Goal: Navigation & Orientation: Find specific page/section

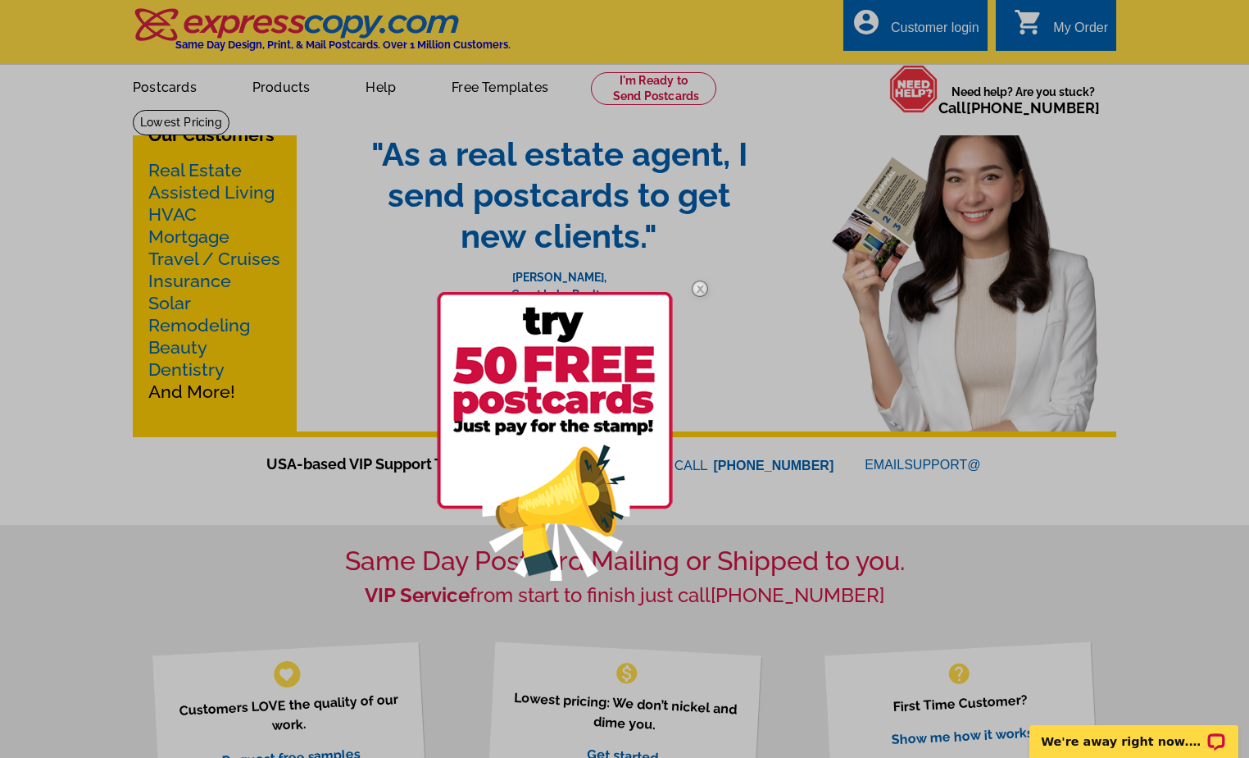
click at [701, 287] on img at bounding box center [700, 289] width 48 height 48
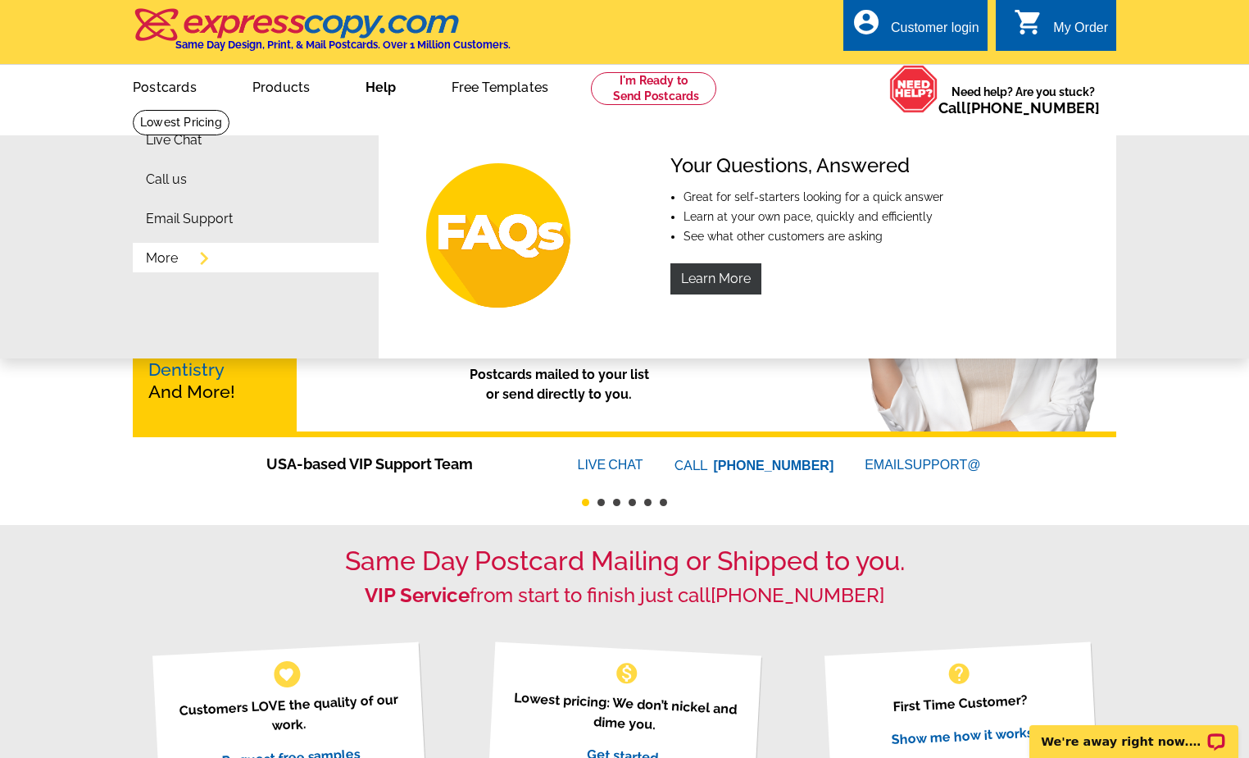
click at [169, 263] on link "More" at bounding box center [162, 258] width 32 height 13
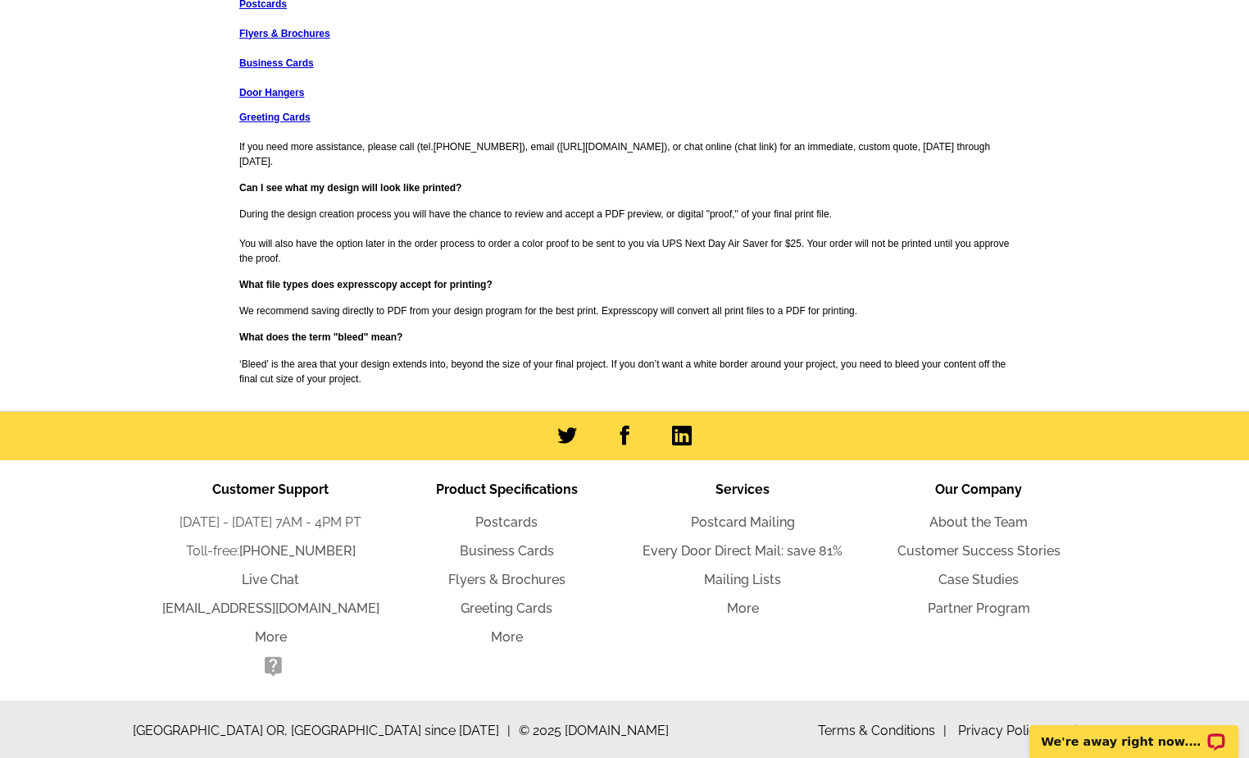
scroll to position [2123, 0]
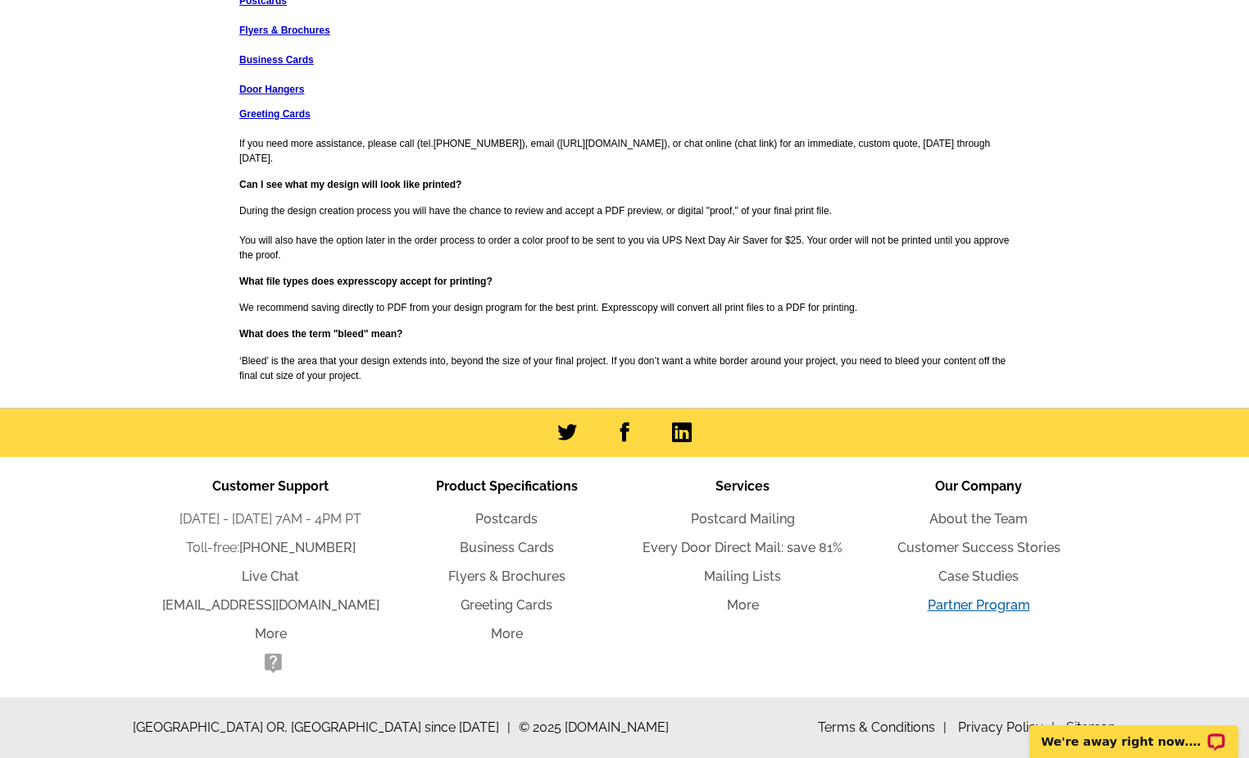
click at [981, 603] on link "Partner Program" at bounding box center [979, 605] width 102 height 16
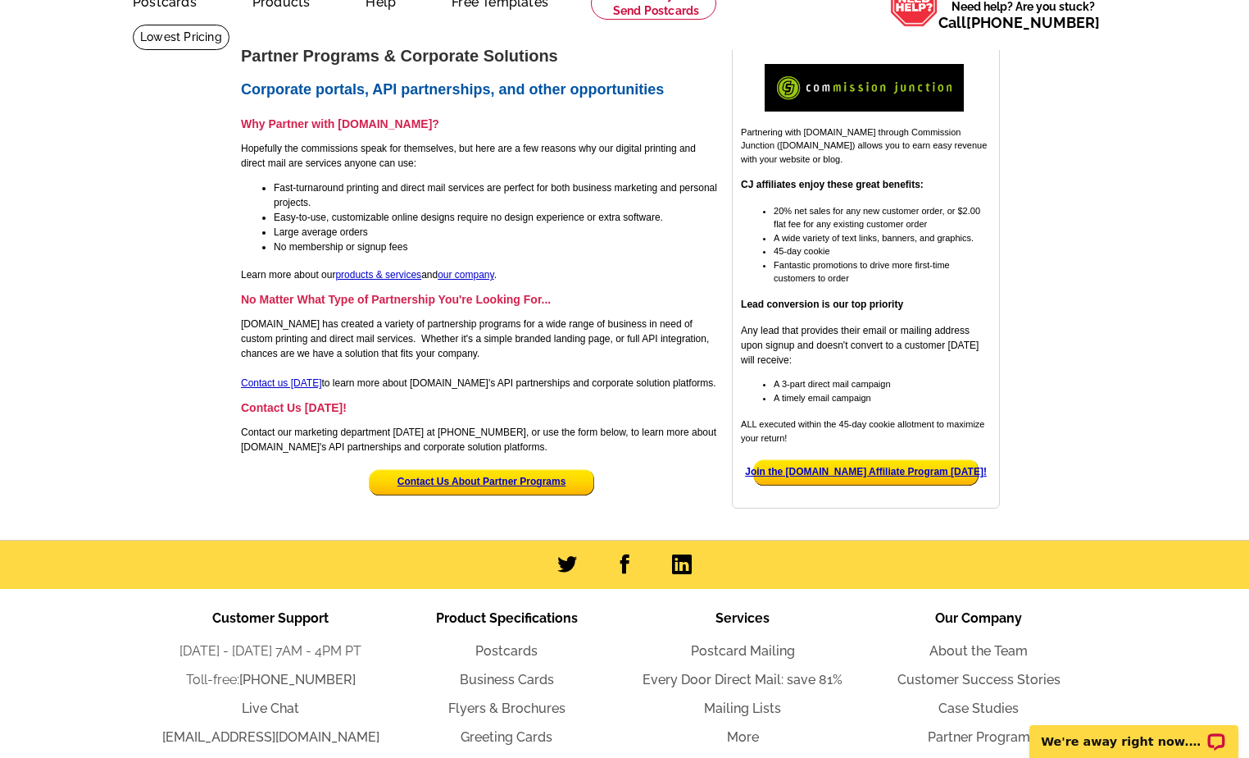
scroll to position [219, 0]
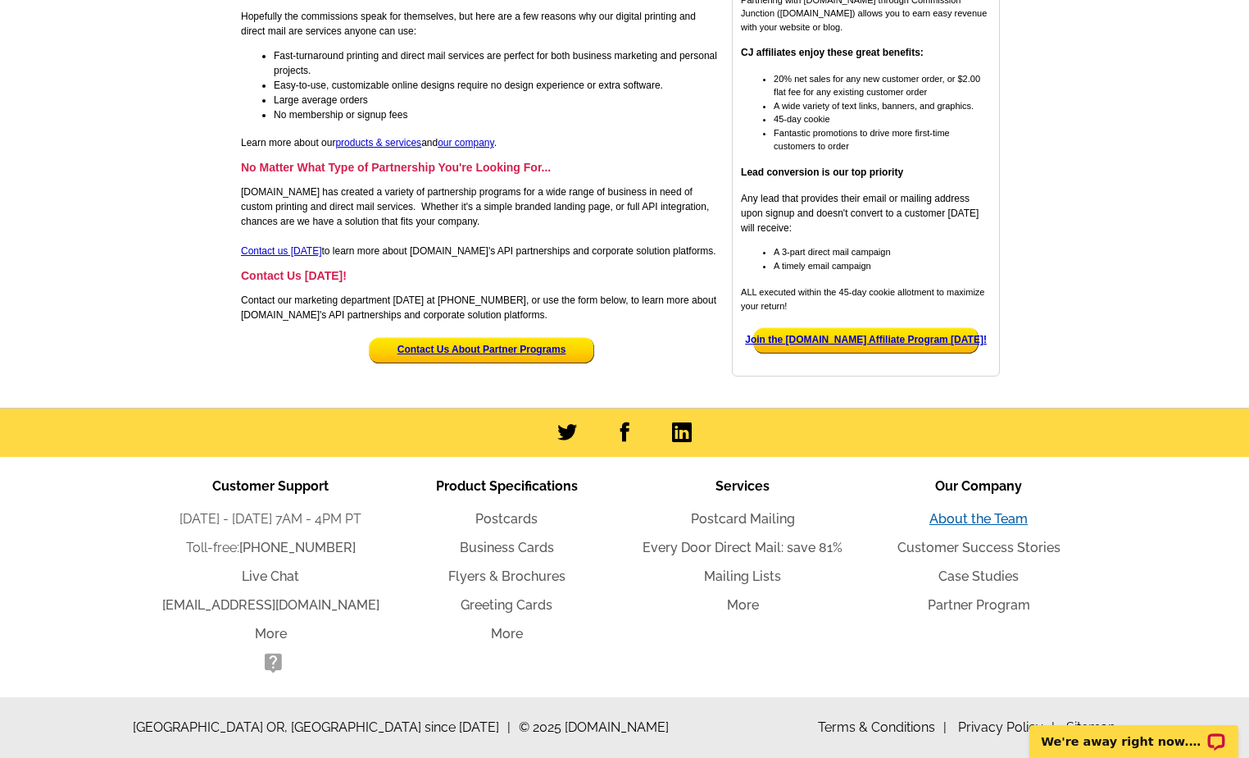
click at [994, 518] on link "About the Team" at bounding box center [979, 519] width 98 height 16
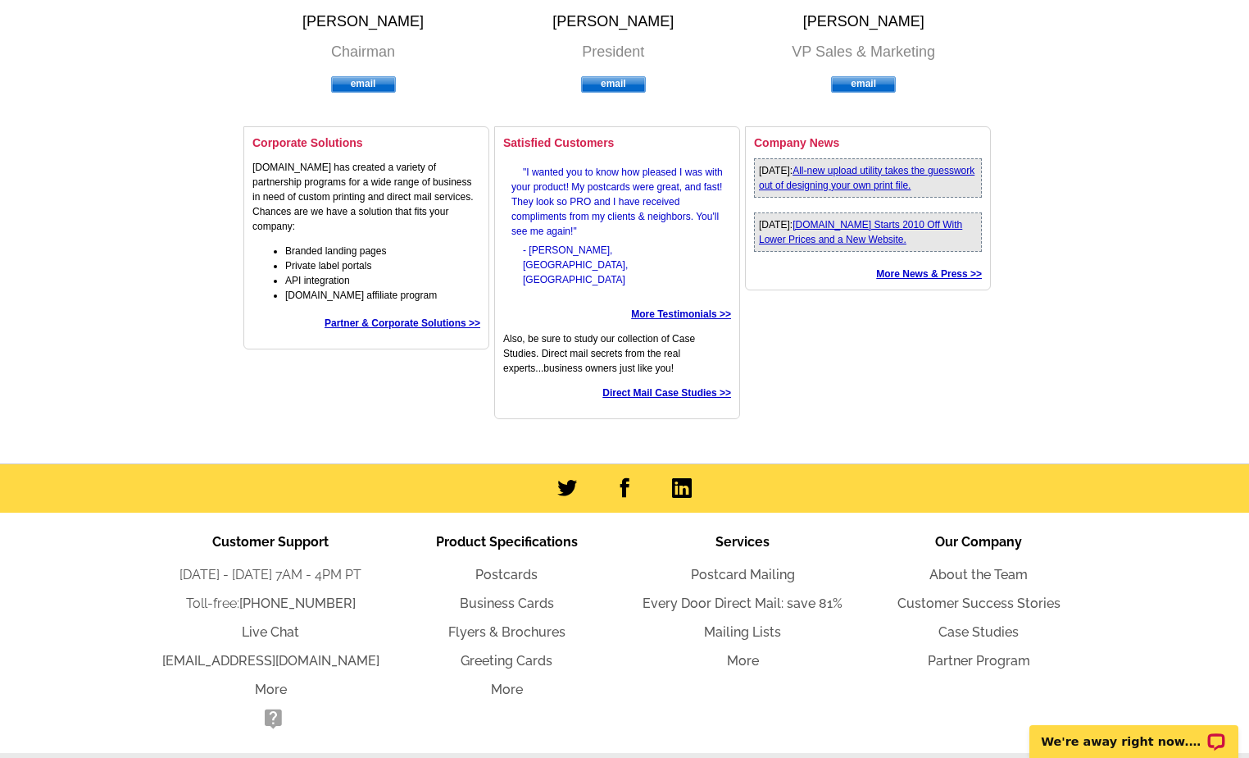
scroll to position [708, 0]
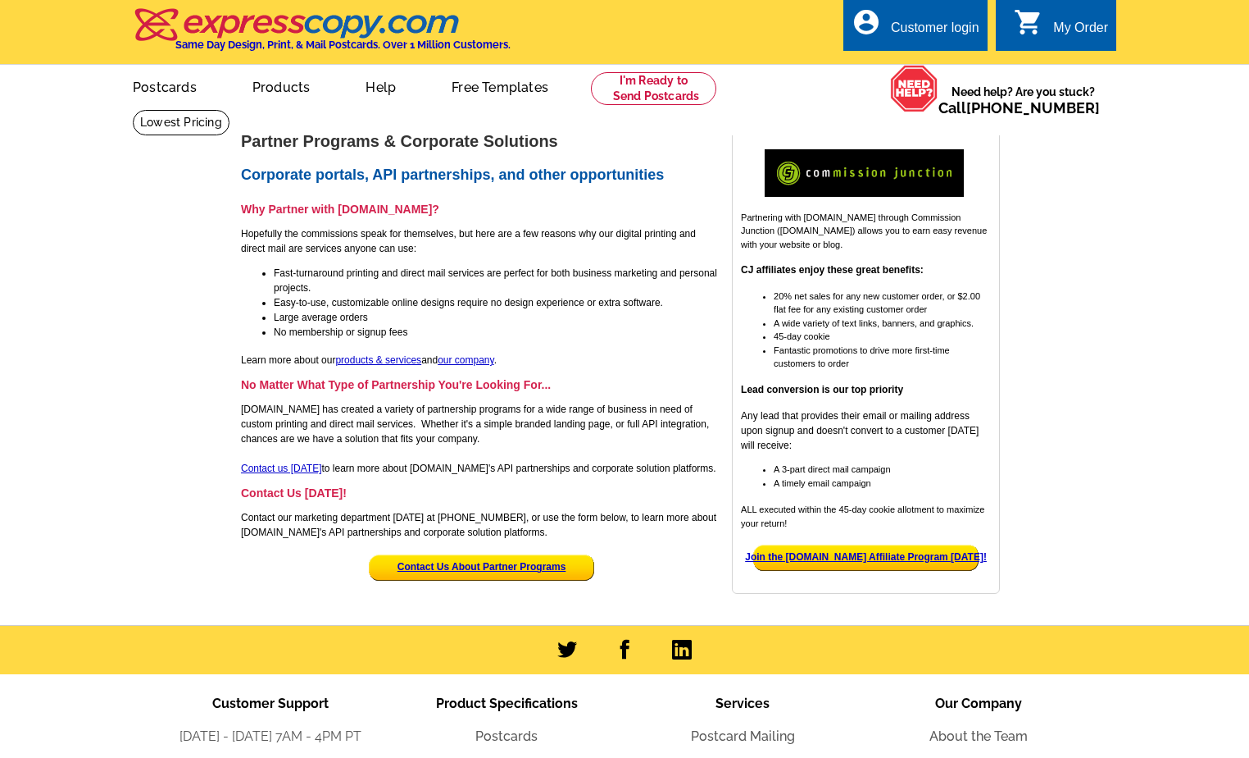
scroll to position [219, 0]
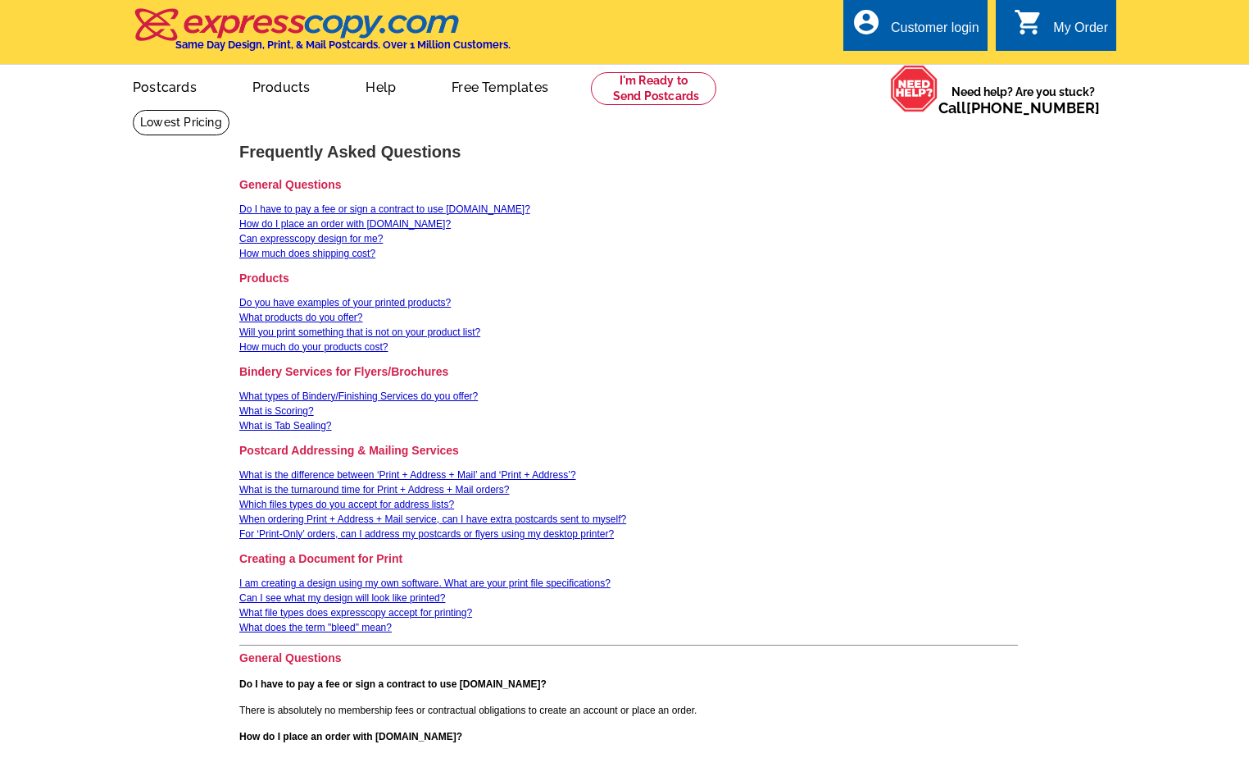
scroll to position [2123, 0]
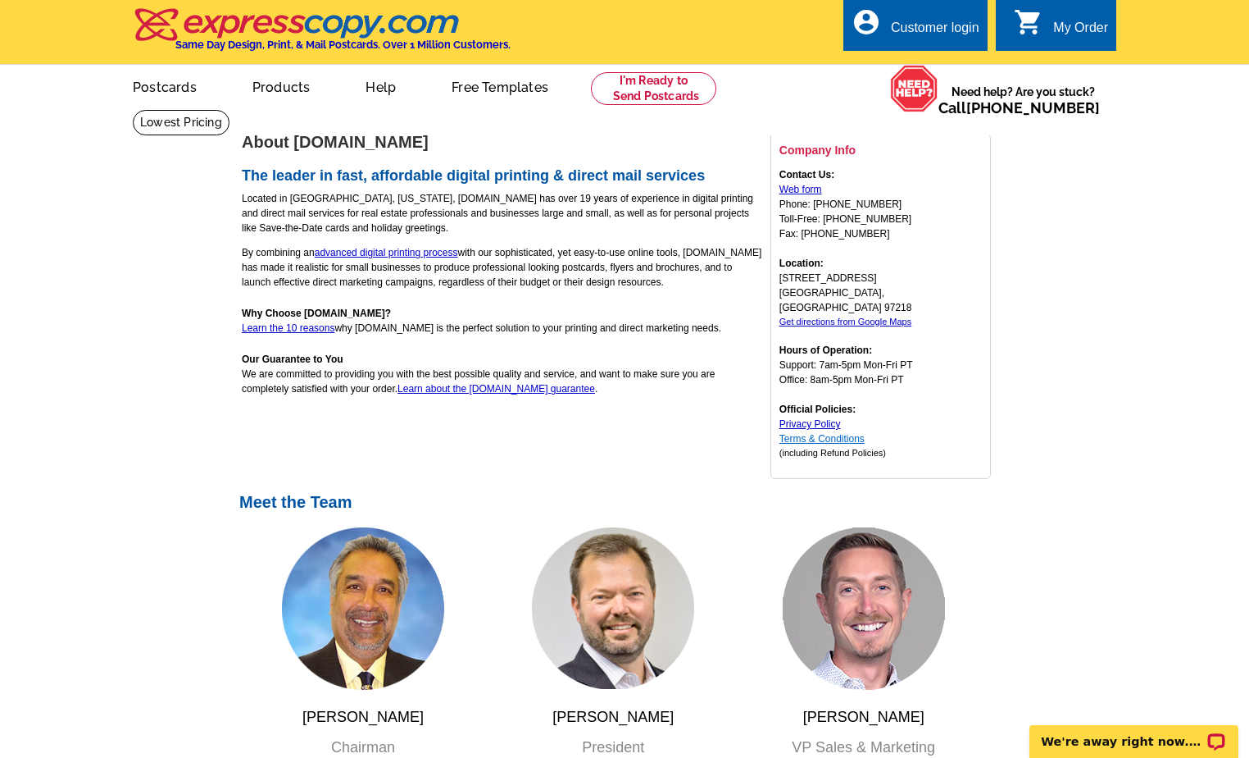
click at [824, 433] on link "Terms & Conditions" at bounding box center [822, 438] width 85 height 11
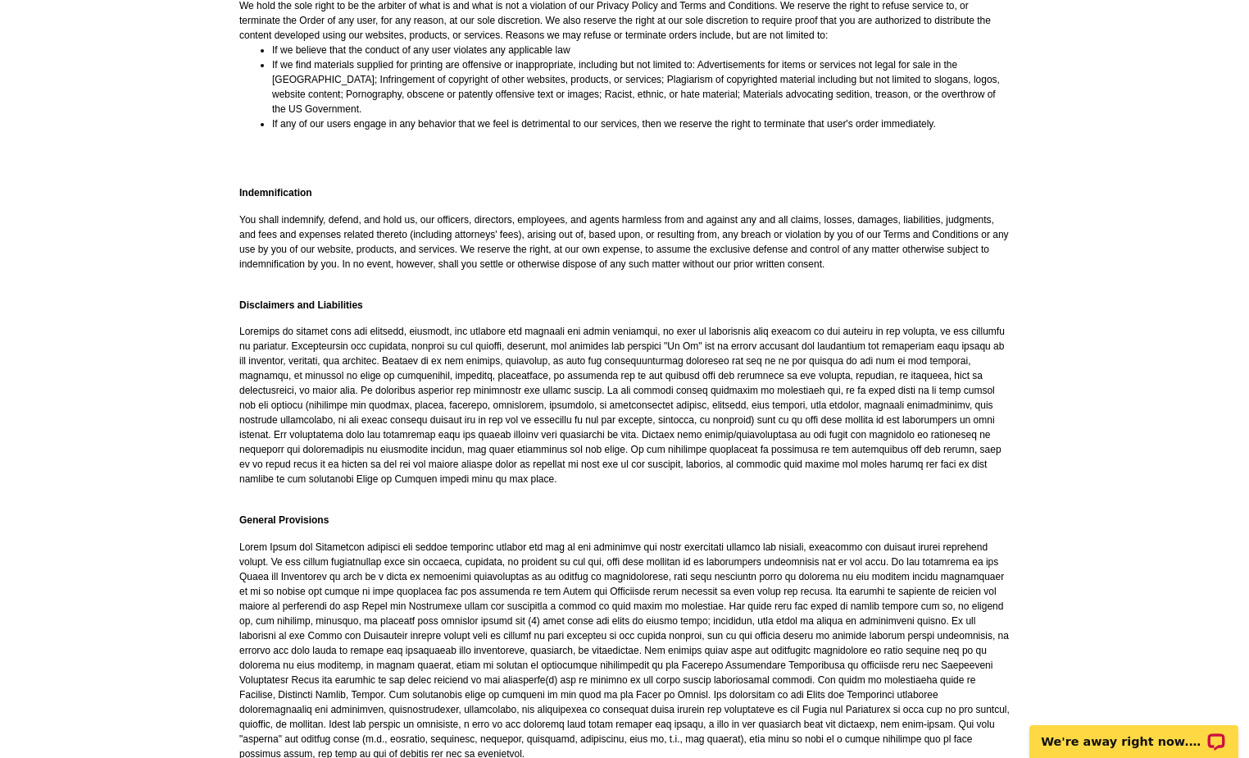
scroll to position [3081, 0]
